Goal: Find contact information: Find contact information

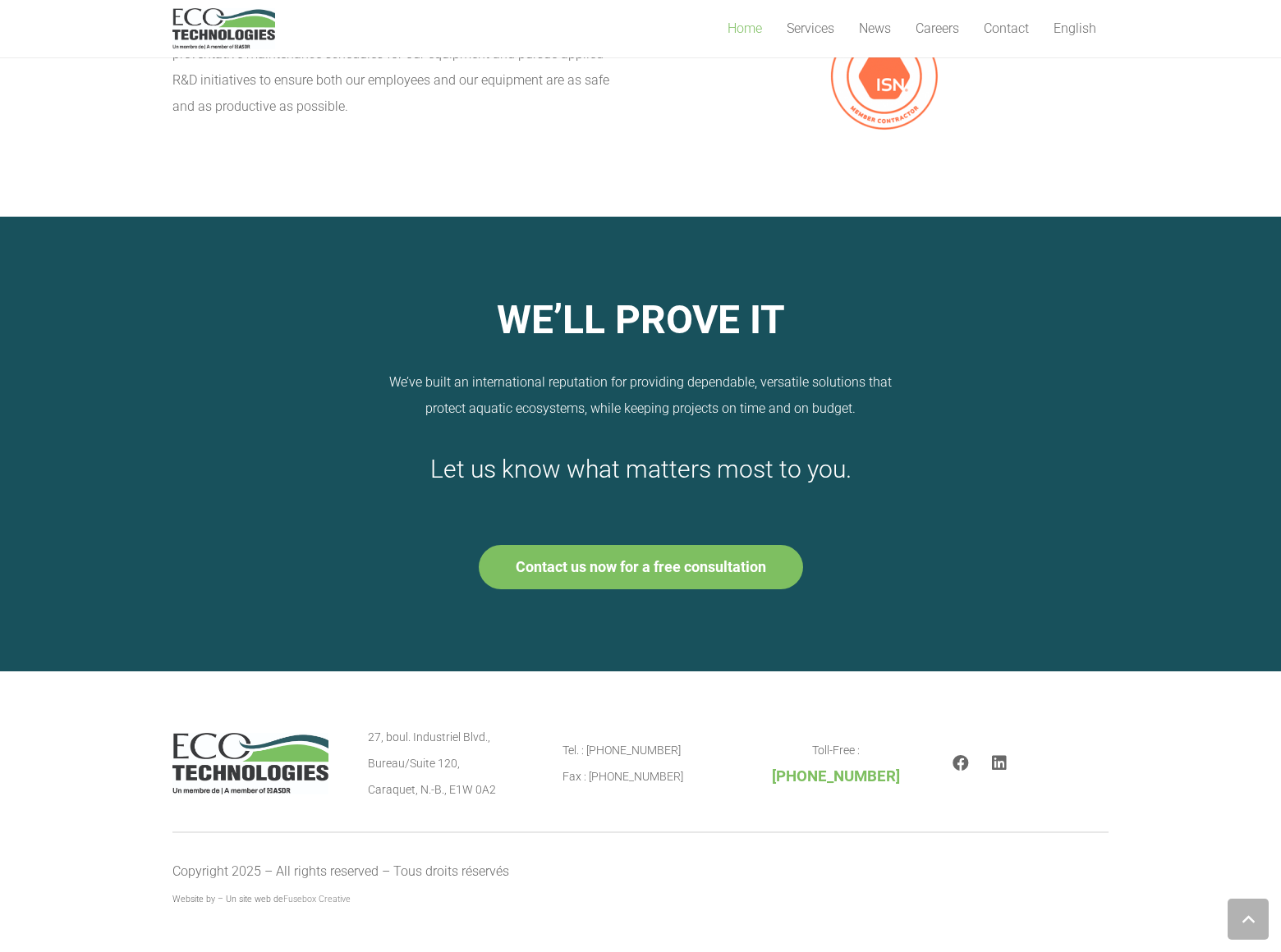
scroll to position [3871, 0]
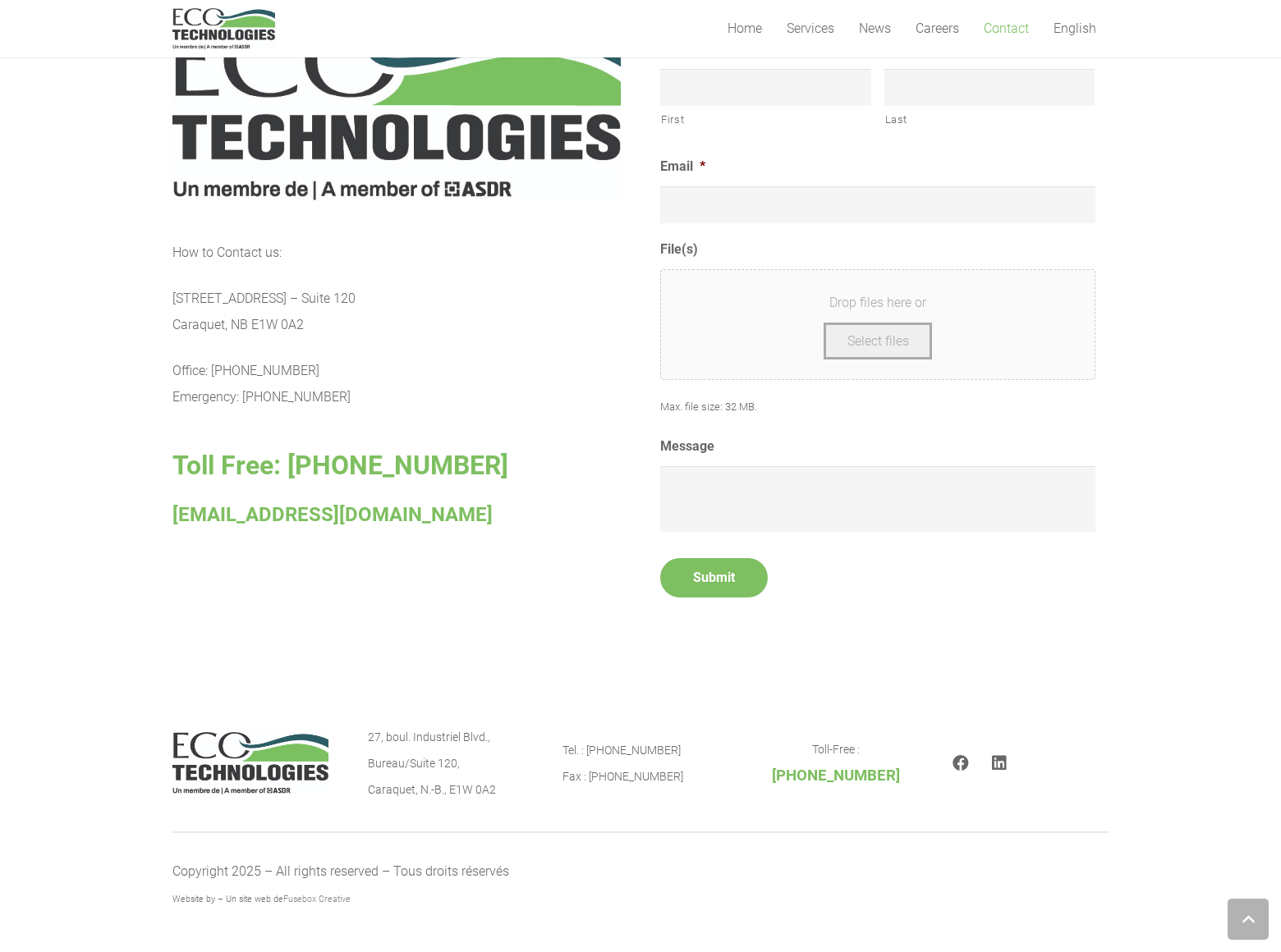
scroll to position [608, 0]
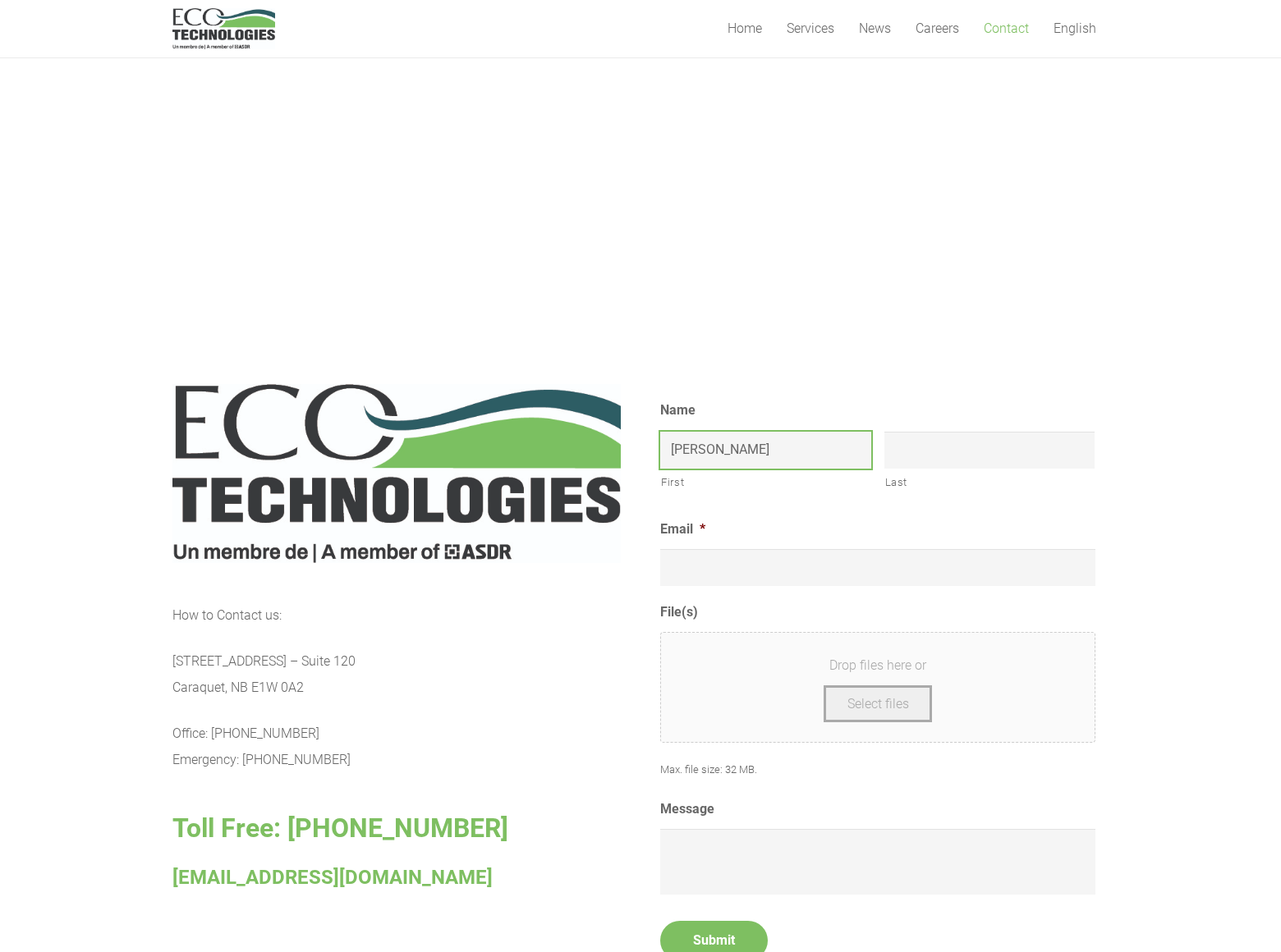
type input "[PERSON_NAME]"
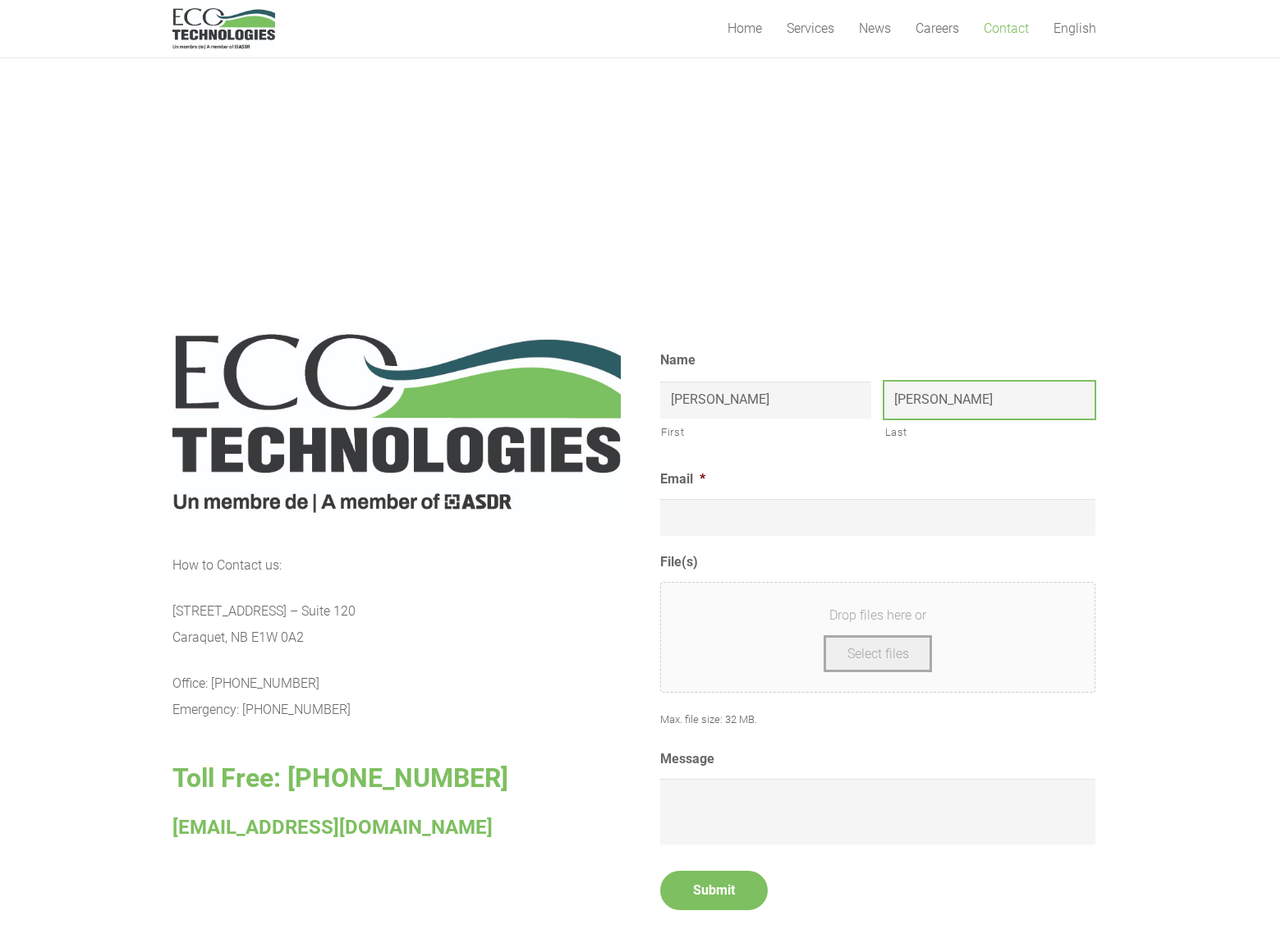
type input "[PERSON_NAME]"
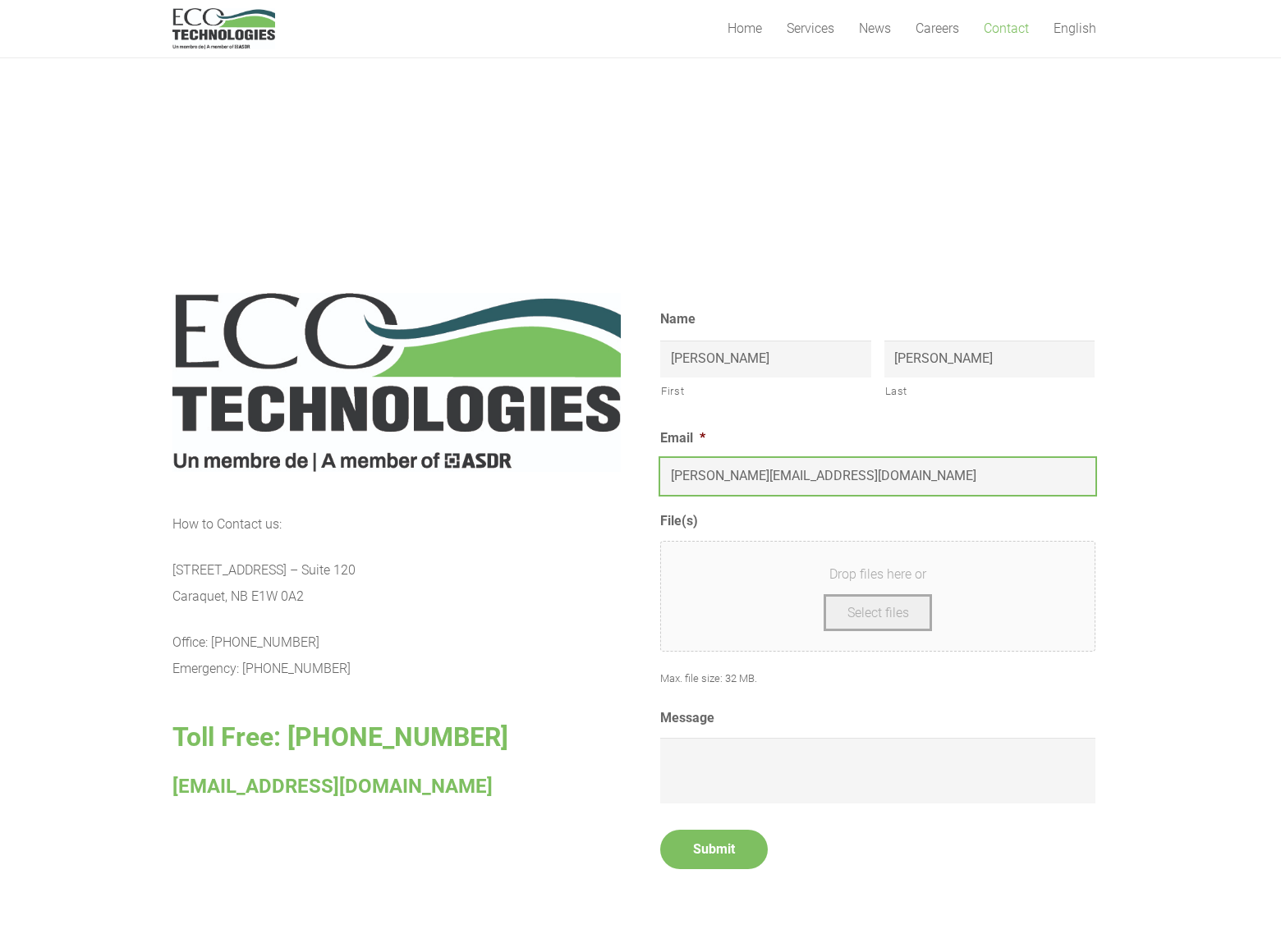
type input "[PERSON_NAME][EMAIL_ADDRESS][DOMAIN_NAME]"
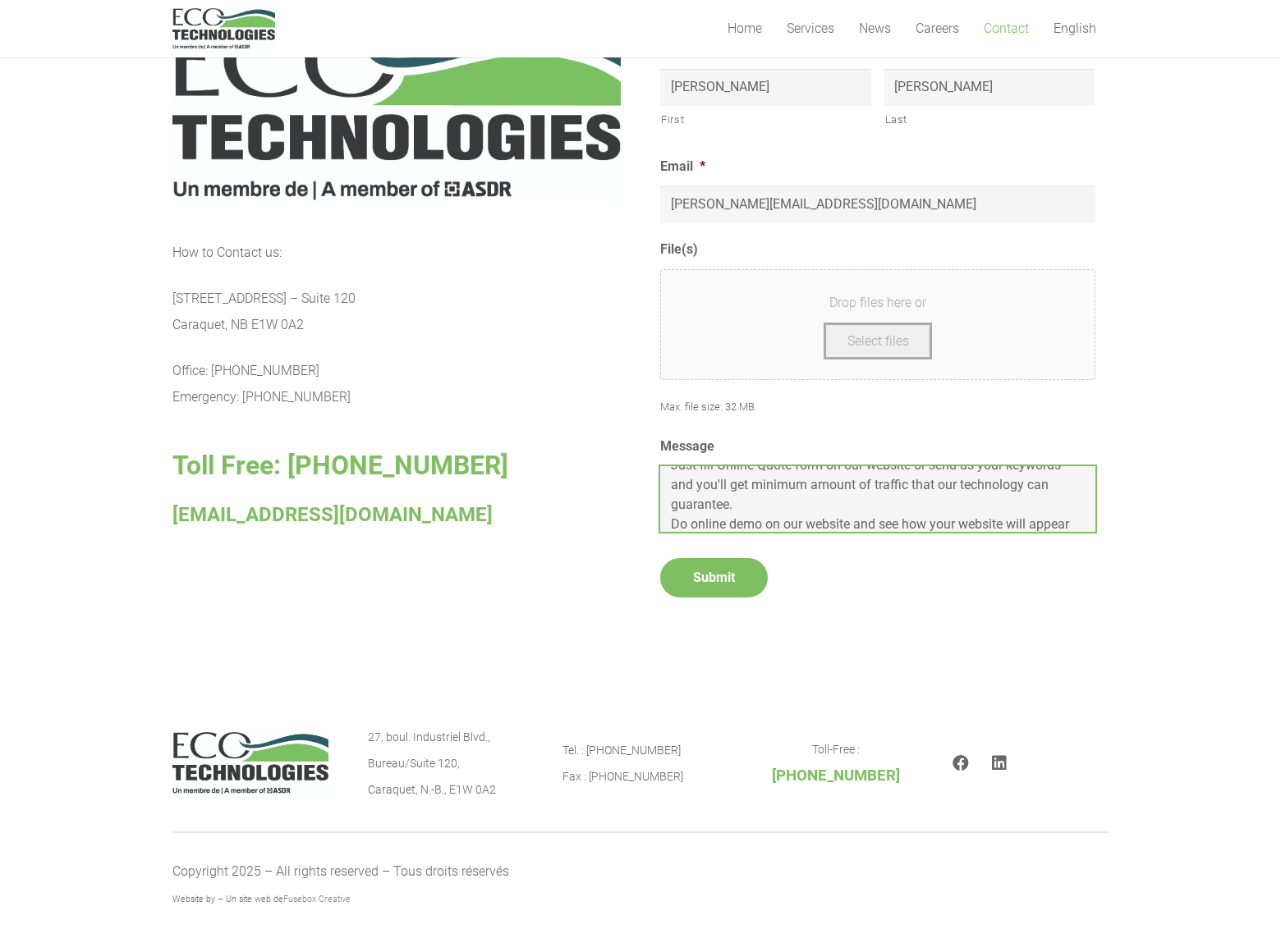
scroll to position [79, 0]
type textarea "We can place your website on top position in search engines without PPC. Just f…"
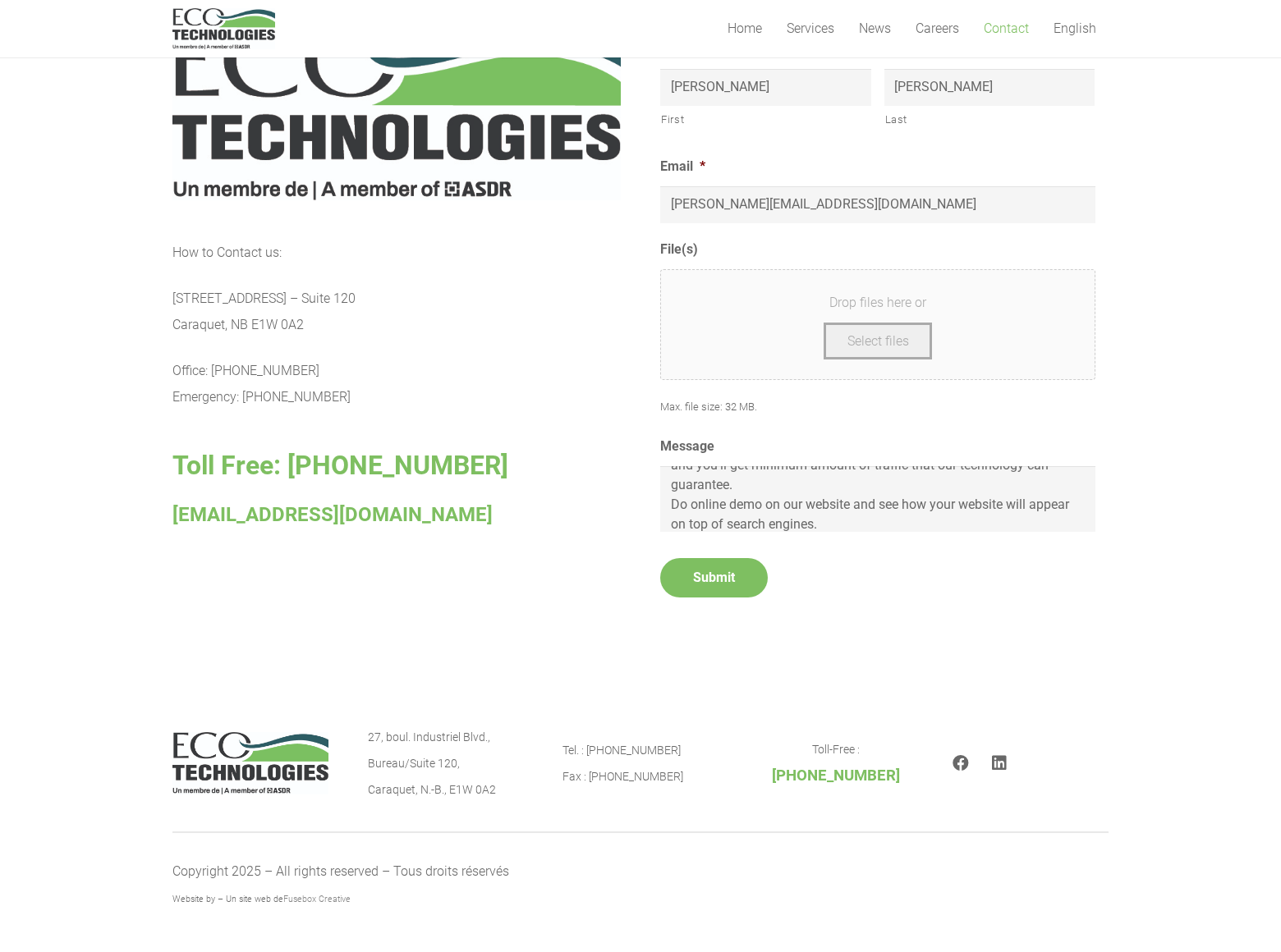
click at [713, 558] on input "Submit" at bounding box center [713, 578] width 108 height 40
